Goal: Information Seeking & Learning: Learn about a topic

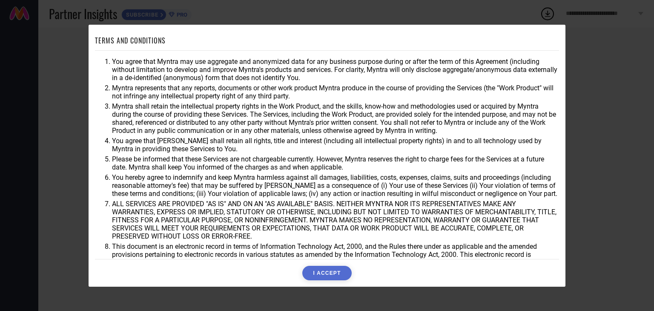
scroll to position [24, 0]
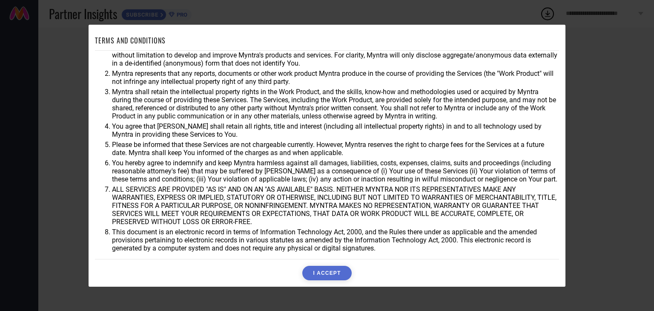
click at [342, 271] on button "I ACCEPT" at bounding box center [326, 273] width 49 height 14
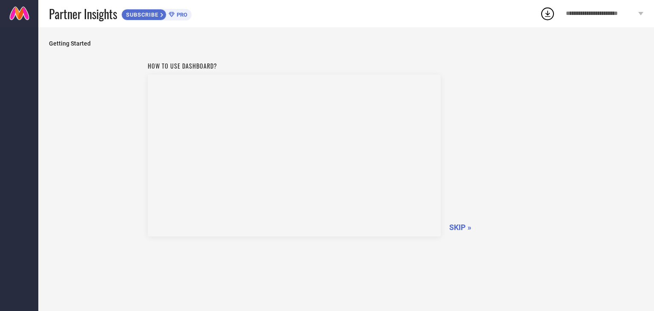
click at [458, 226] on span "SKIP »" at bounding box center [460, 227] width 22 height 9
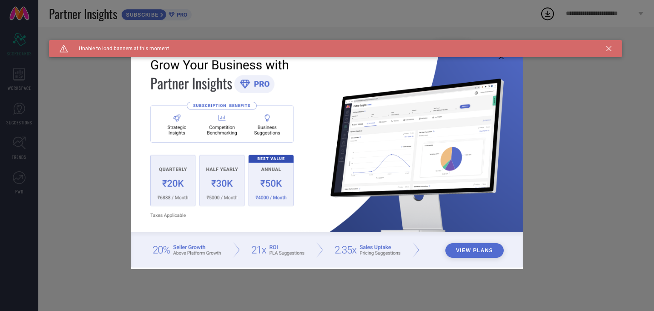
type input "All"
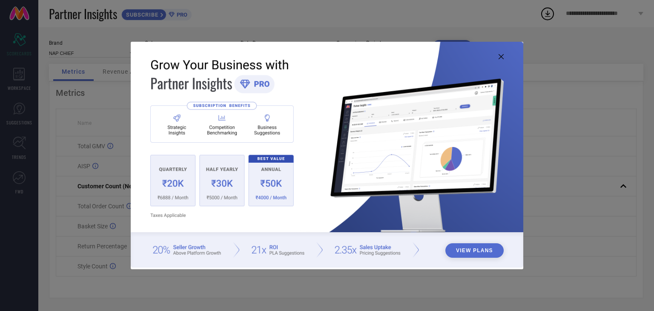
click at [606, 50] on div "View Plans" at bounding box center [327, 155] width 654 height 311
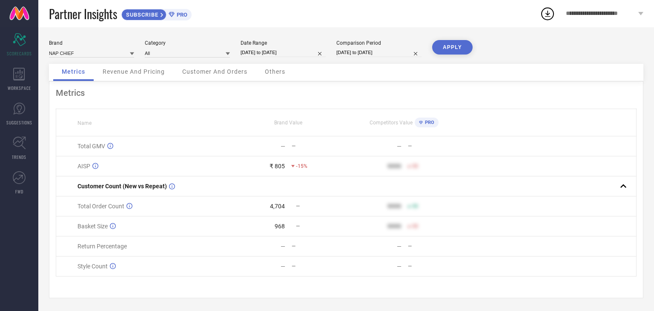
click at [163, 75] on span "Revenue And Pricing" at bounding box center [134, 71] width 62 height 7
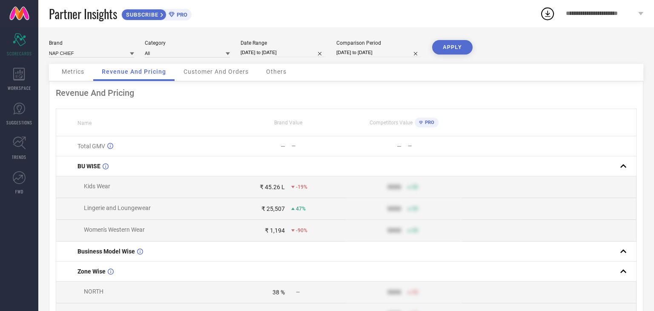
click at [78, 72] on span "Metrics" at bounding box center [73, 71] width 23 height 7
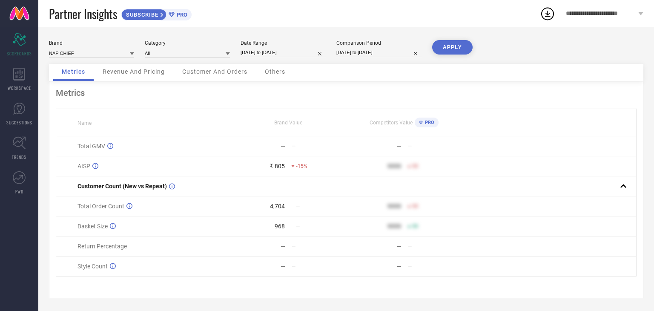
click at [277, 70] on span "Others" at bounding box center [275, 71] width 20 height 7
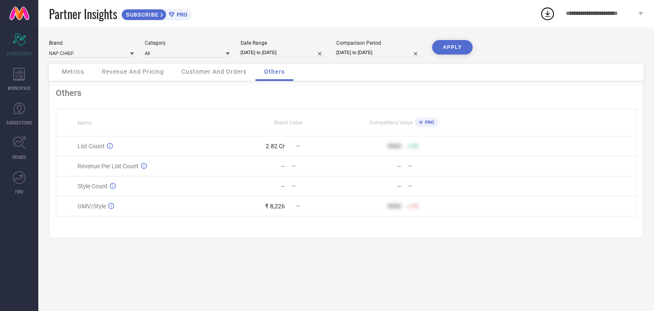
click at [238, 72] on span "Customer And Orders" at bounding box center [213, 71] width 65 height 7
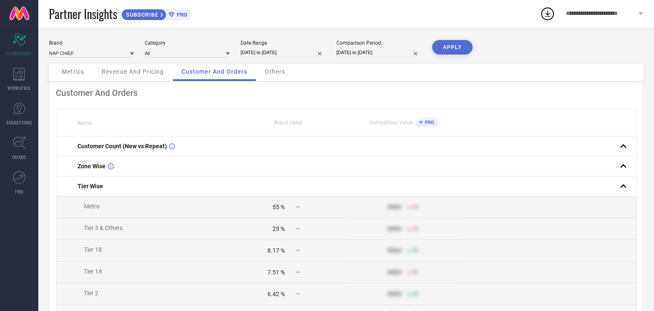
drag, startPoint x: 237, startPoint y: 206, endPoint x: 35, endPoint y: 259, distance: 208.7
click at [35, 259] on nav "Scorecard SCORECARDS WORKSPACE SUGGESTIONS TRENDS FWD" at bounding box center [19, 182] width 38 height 311
click at [282, 74] on span "Others" at bounding box center [275, 71] width 20 height 7
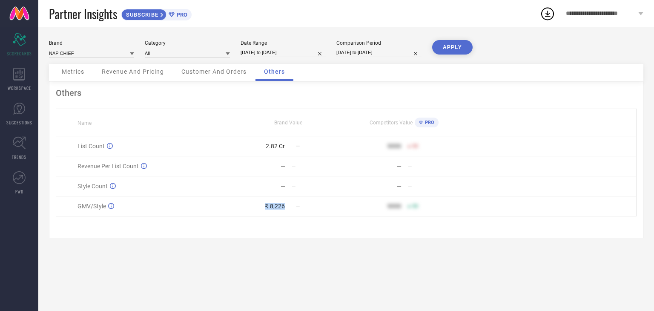
drag, startPoint x: 264, startPoint y: 204, endPoint x: 293, endPoint y: 204, distance: 28.9
click at [293, 204] on div "₹ 8,226 —" at bounding box center [287, 206] width 115 height 7
click at [293, 232] on div "Others Name Brand Value Competitors Value PRO List Count 2.82 Cr — 9999 50 Reve…" at bounding box center [346, 159] width 594 height 157
click at [153, 14] on span "SUBSCRIBE" at bounding box center [141, 14] width 39 height 6
